Goal: Task Accomplishment & Management: Manage account settings

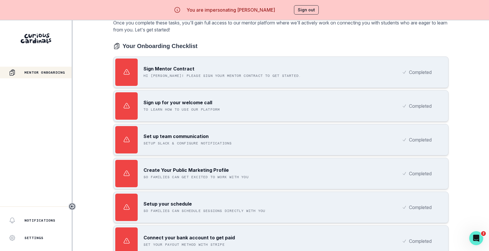
scroll to position [20, 0]
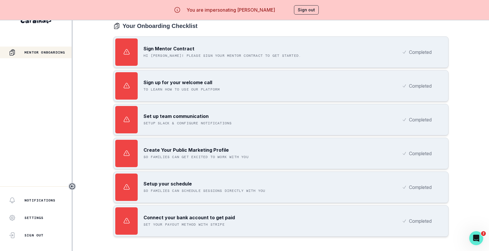
click at [417, 218] on p "Completed" at bounding box center [420, 220] width 23 height 7
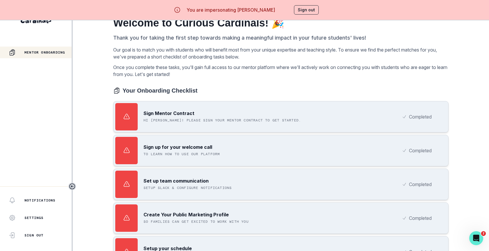
click at [309, 10] on button "Sign out" at bounding box center [306, 9] width 25 height 9
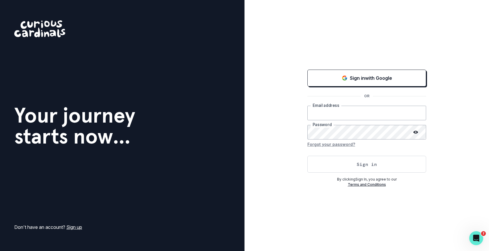
type input "[EMAIL_ADDRESS][DOMAIN_NAME]"
click at [327, 167] on button "Sign in" at bounding box center [366, 164] width 119 height 17
